Goal: Transaction & Acquisition: Obtain resource

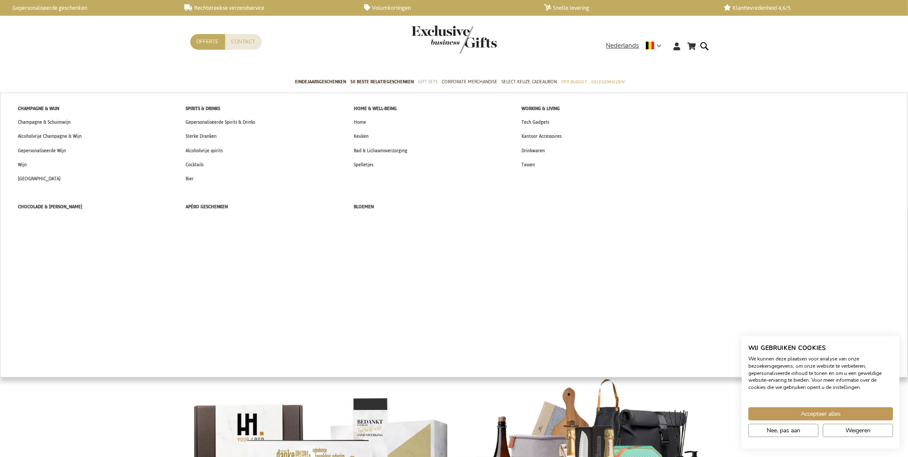
click at [425, 79] on span "Gift Sets" at bounding box center [428, 81] width 20 height 9
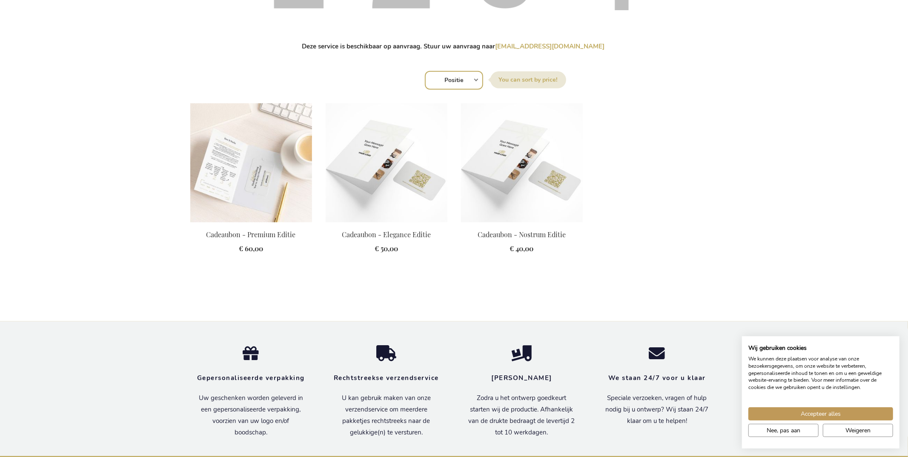
click at [277, 163] on img at bounding box center [251, 162] width 122 height 119
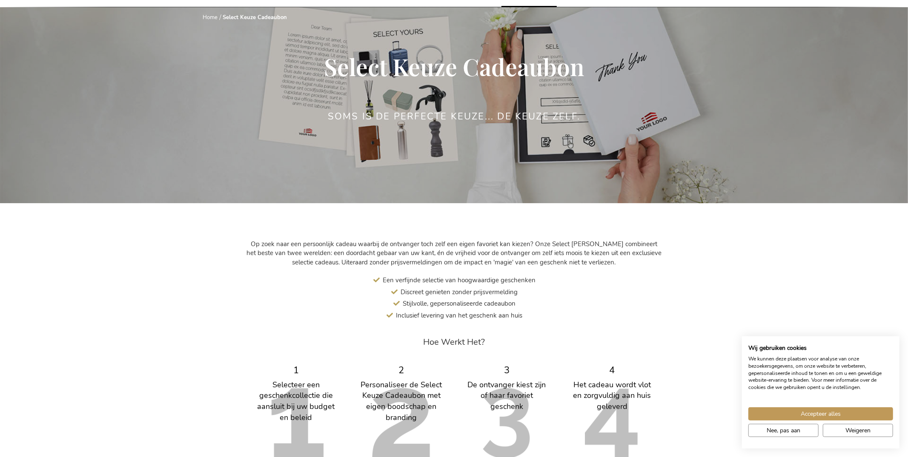
scroll to position [340, 0]
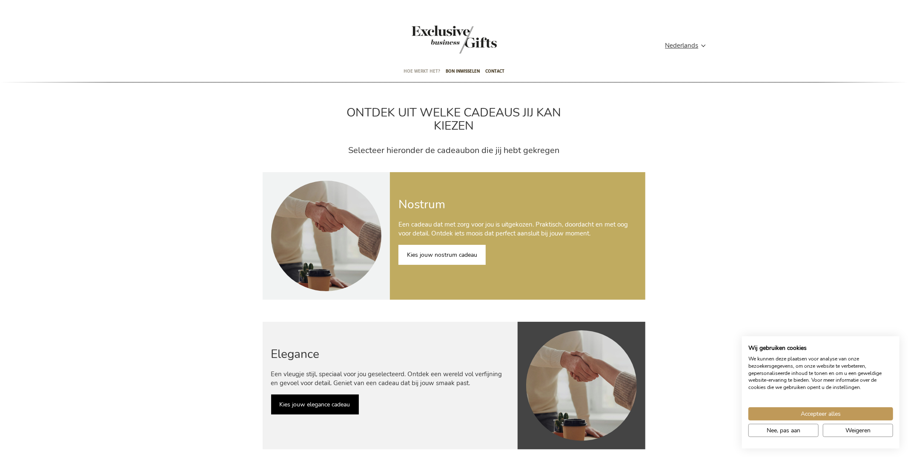
click at [426, 74] on span "Hoe werkt het?" at bounding box center [421, 71] width 37 height 20
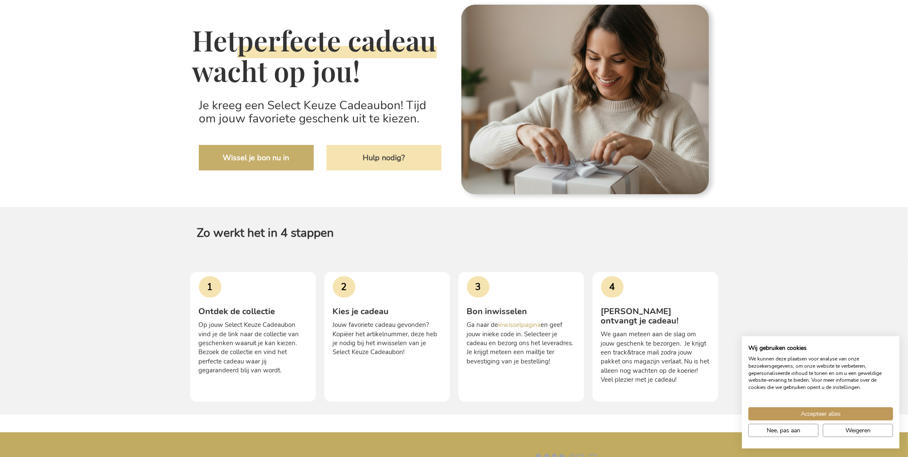
scroll to position [98, 0]
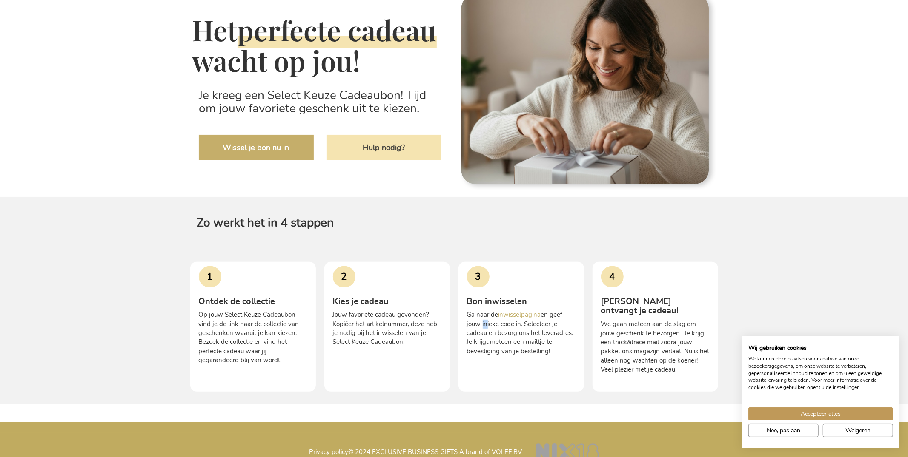
drag, startPoint x: 484, startPoint y: 323, endPoint x: 489, endPoint y: 323, distance: 5.1
click at [481, 323] on p "Ga naar de inwisselpagina en geef jouw inieke code in. Selecteer je cadeau en b…" at bounding box center [521, 334] width 109 height 46
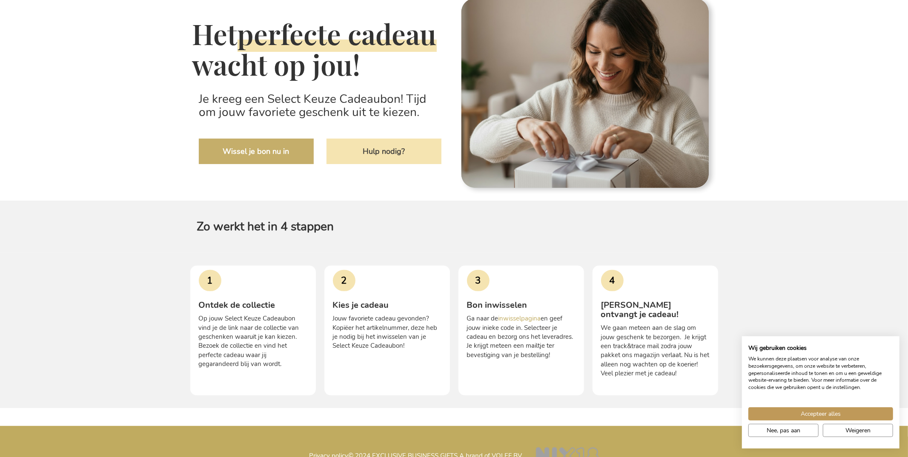
click at [572, 339] on p "Ga naar de inwisselpagina en geef jouw inieke code in. Selecteer je cadeau en b…" at bounding box center [521, 337] width 109 height 46
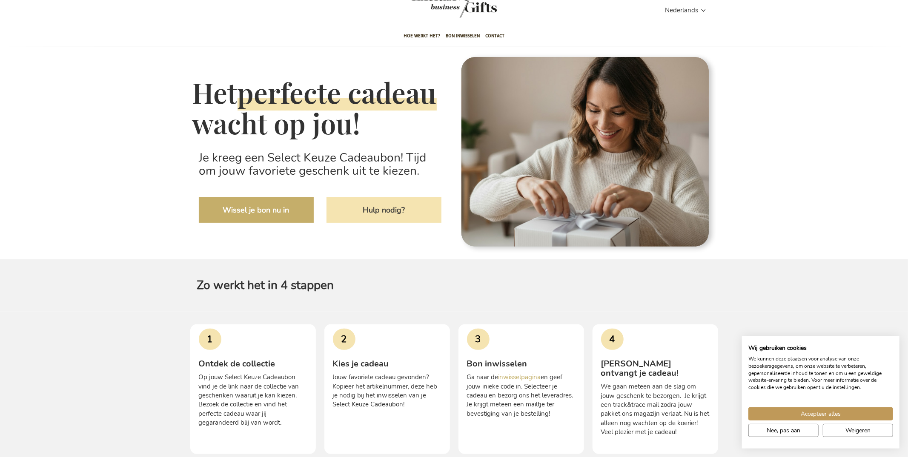
scroll to position [26, 0]
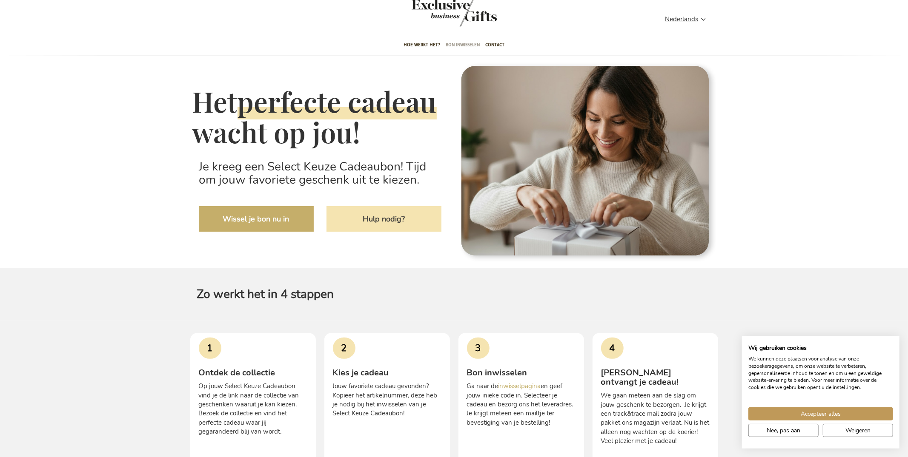
click at [458, 46] on span "Bon inwisselen" at bounding box center [463, 45] width 34 height 20
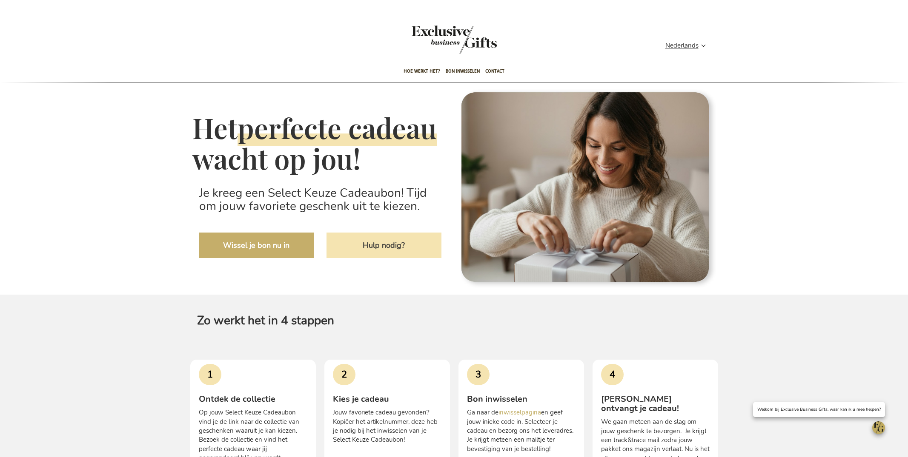
scroll to position [1, 0]
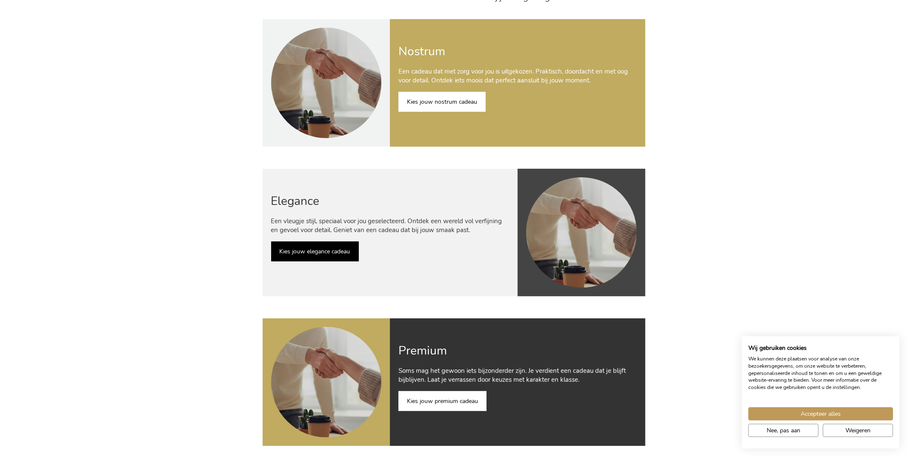
scroll to position [71, 0]
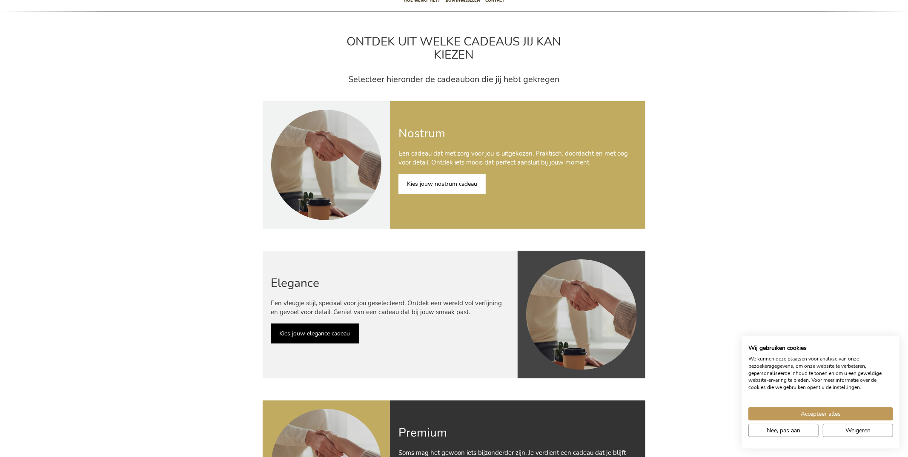
click at [435, 186] on link "Kies jouw nostrum cadeau" at bounding box center [441, 184] width 87 height 20
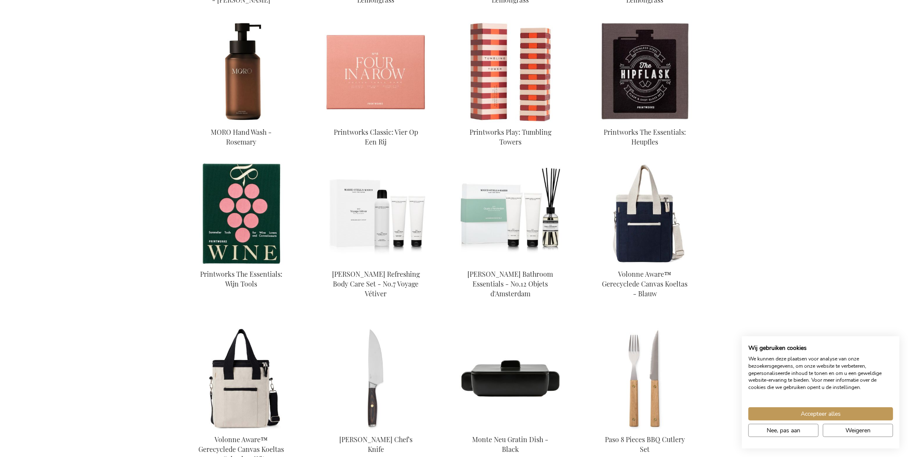
scroll to position [568, 0]
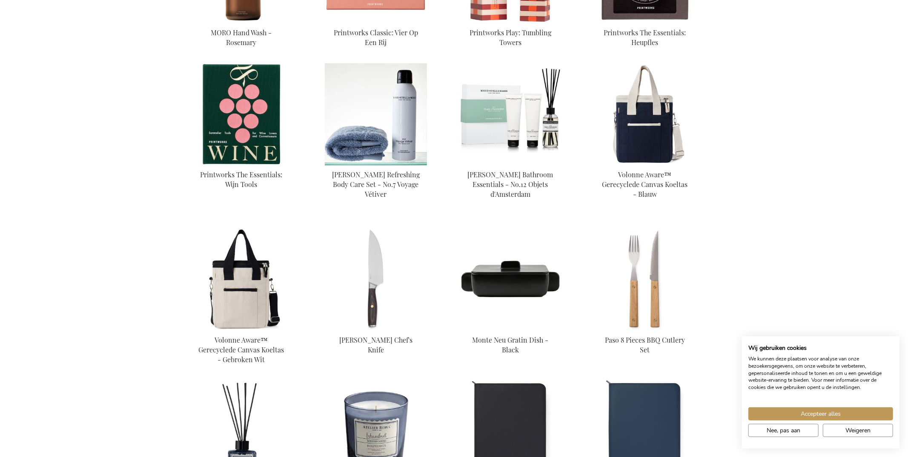
drag, startPoint x: 346, startPoint y: 123, endPoint x: 334, endPoint y: 123, distance: 11.5
click at [346, 123] on img at bounding box center [376, 114] width 102 height 102
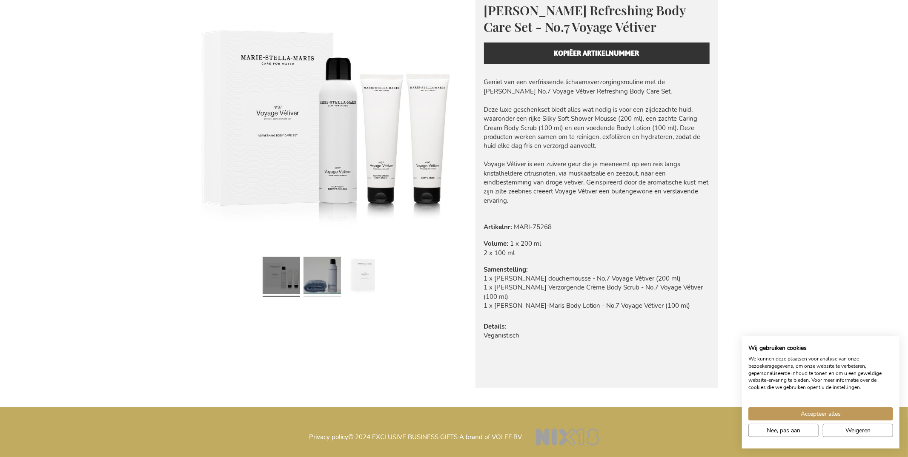
click at [334, 262] on link at bounding box center [321, 277] width 37 height 46
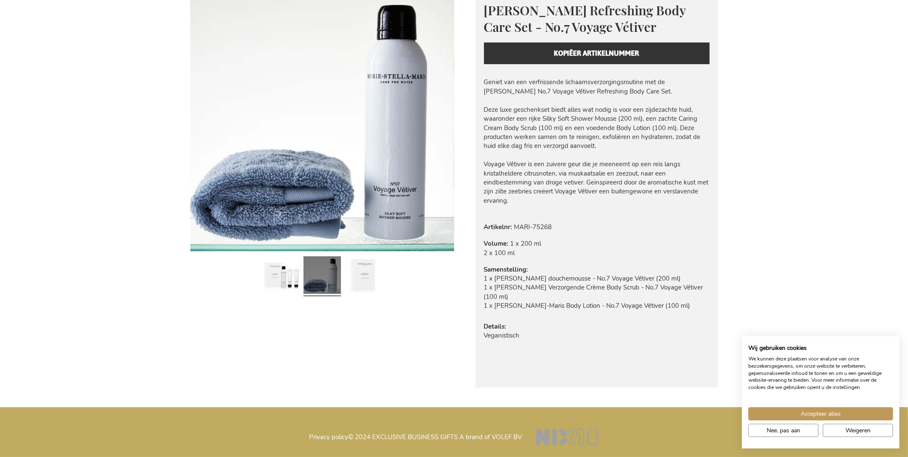
drag, startPoint x: 360, startPoint y: 268, endPoint x: 331, endPoint y: 265, distance: 29.9
click at [360, 268] on link at bounding box center [362, 277] width 37 height 46
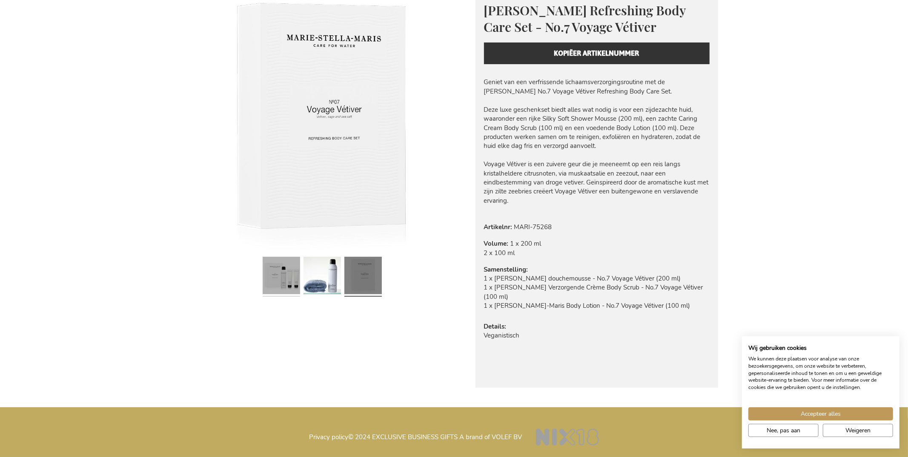
click at [285, 268] on link at bounding box center [281, 277] width 37 height 46
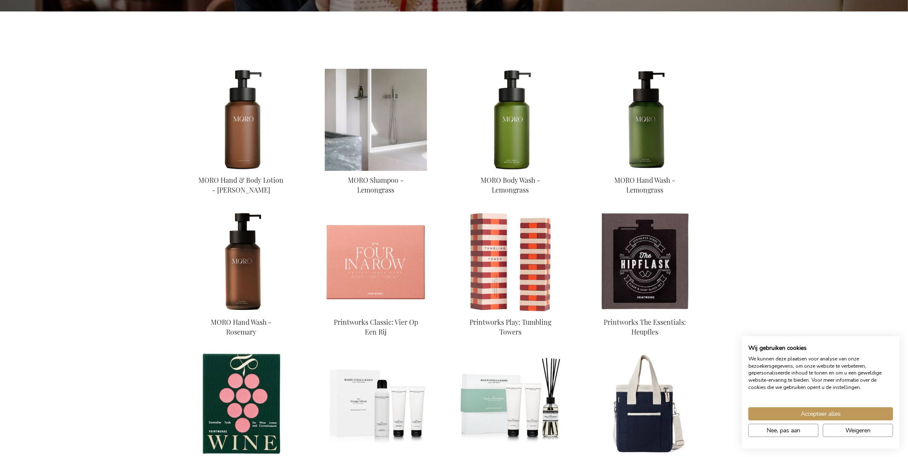
scroll to position [245, 0]
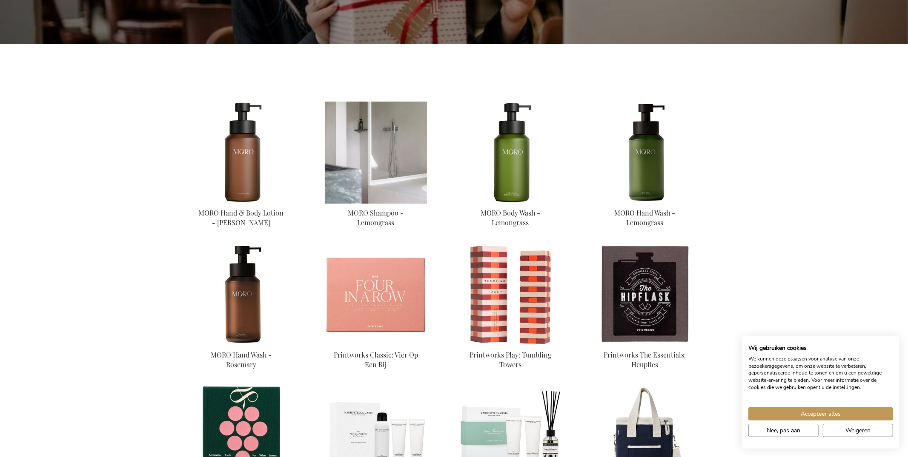
click at [379, 177] on img at bounding box center [376, 153] width 102 height 102
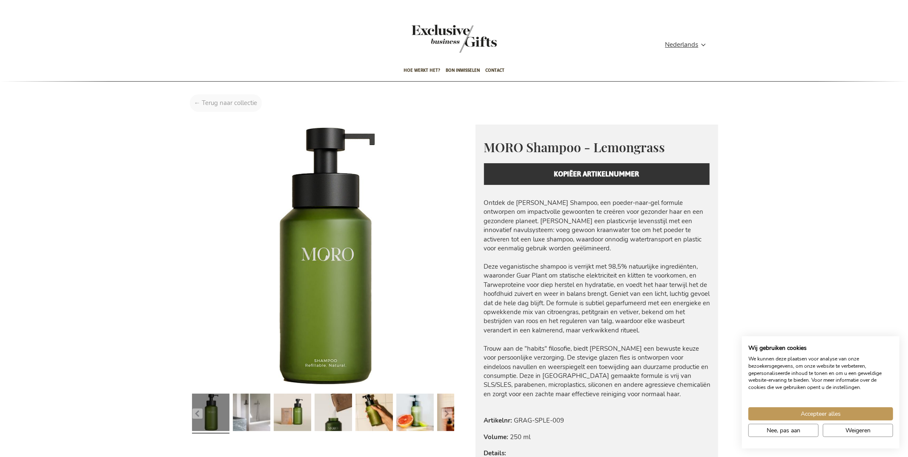
scroll to position [1, 0]
click at [214, 108] on div "Home MORO Shampoo - Lemongrass" at bounding box center [453, 105] width 541 height 22
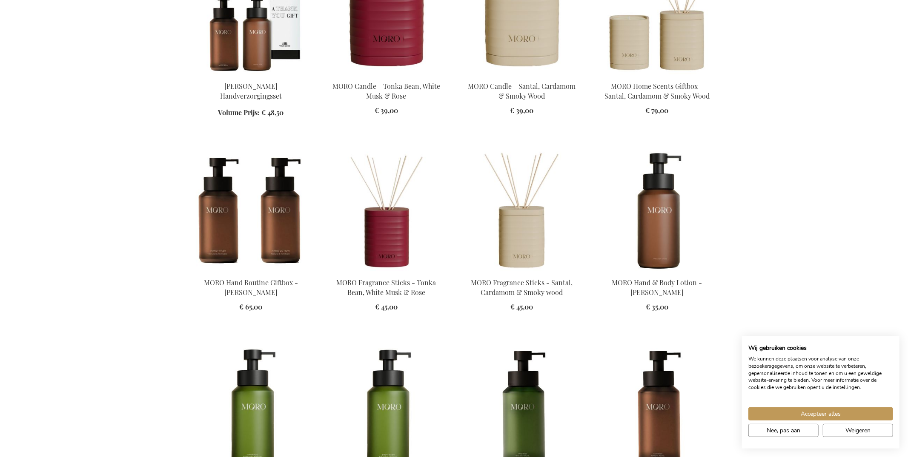
scroll to position [77, 0]
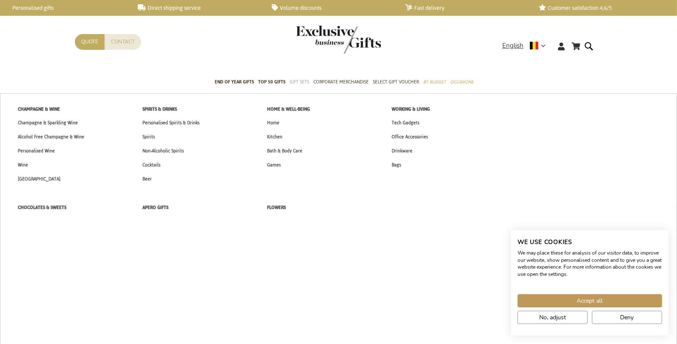
click at [303, 80] on span "Gift Sets" at bounding box center [300, 81] width 20 height 9
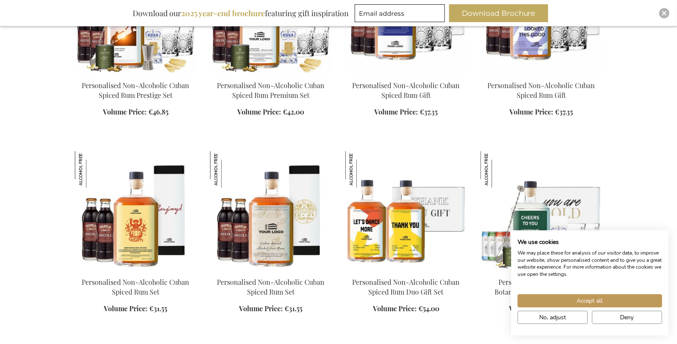
scroll to position [518, 0]
